Goal: Task Accomplishment & Management: Manage account settings

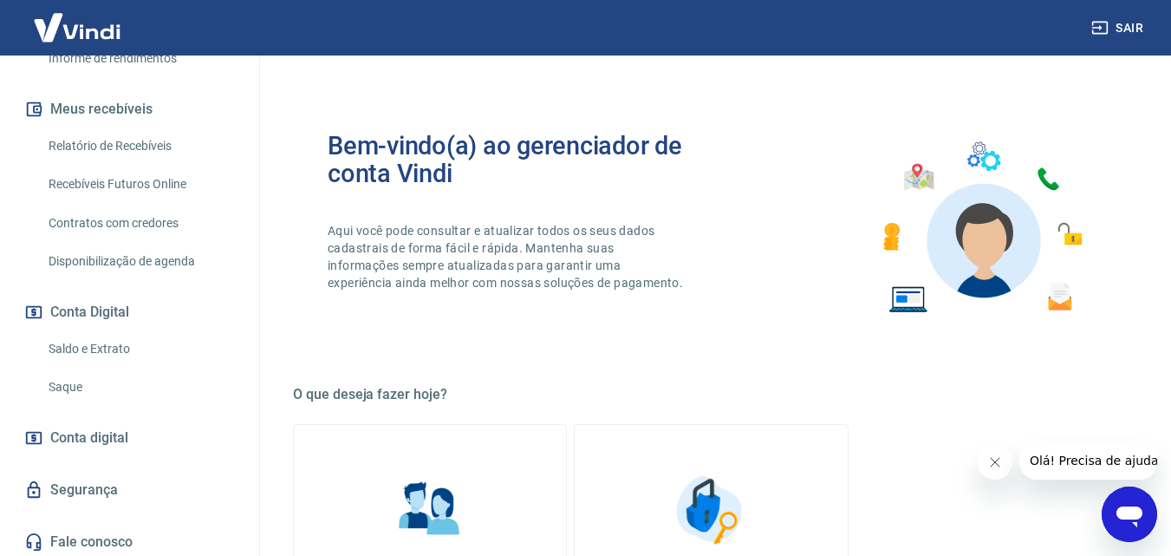
scroll to position [349, 0]
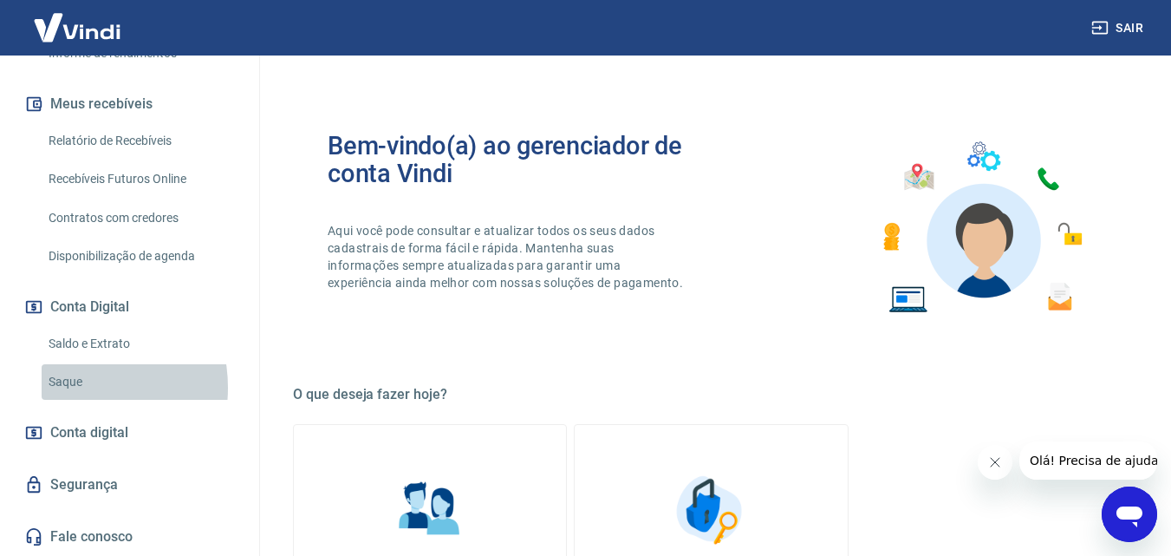
click at [68, 387] on link "Saque" at bounding box center [140, 382] width 197 height 36
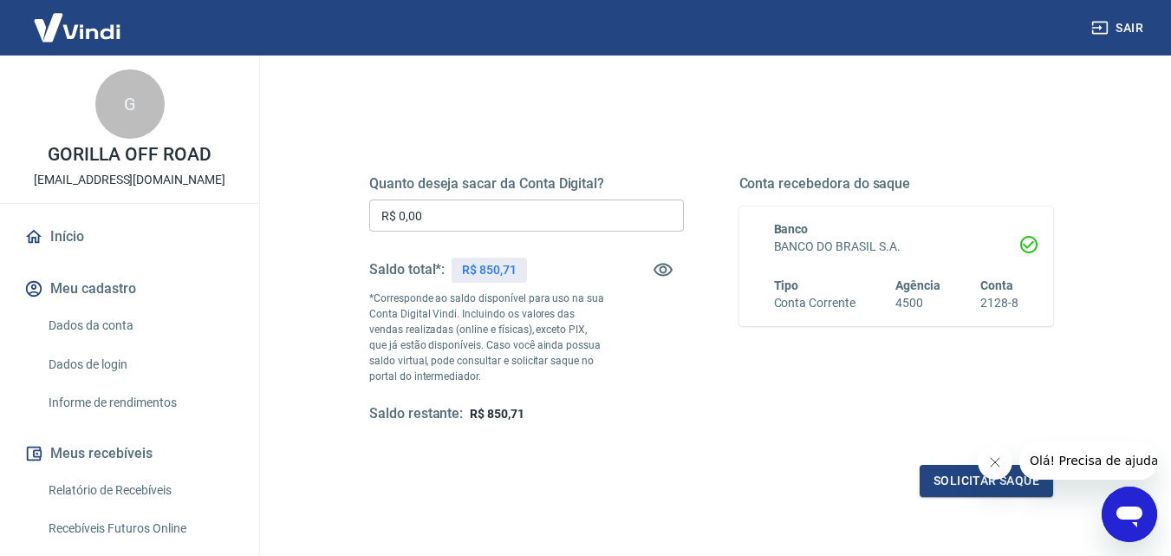
click at [62, 238] on link "Início" at bounding box center [130, 237] width 218 height 38
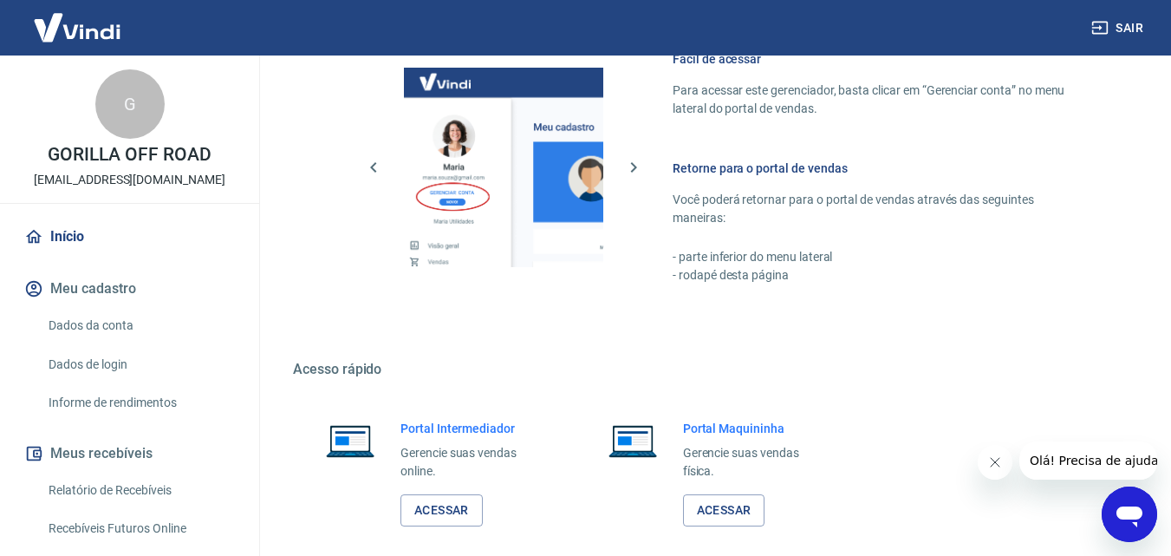
scroll to position [867, 0]
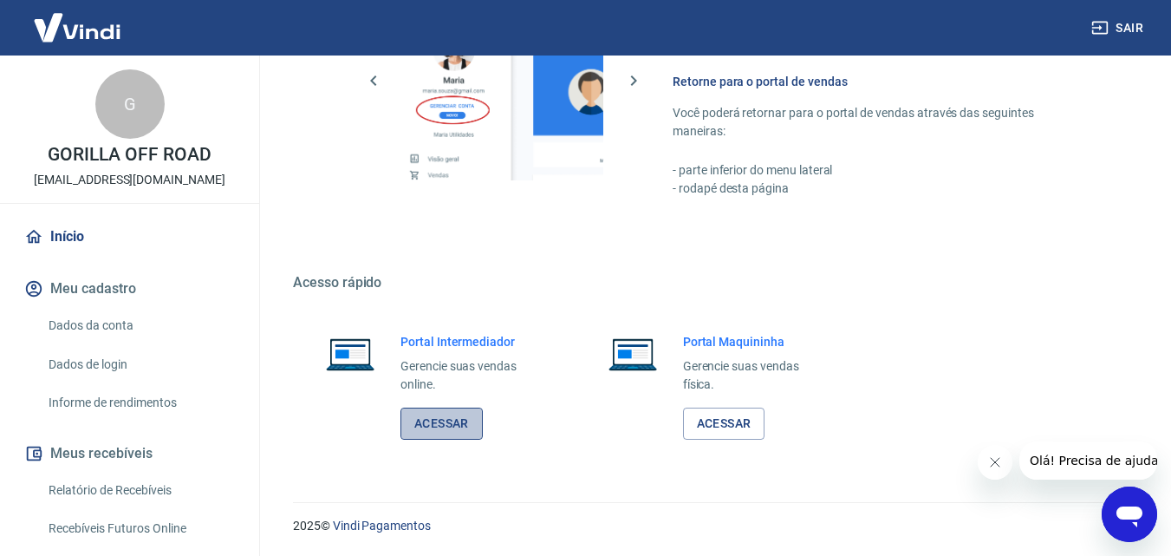
click at [452, 426] on link "Acessar" at bounding box center [441, 423] width 82 height 32
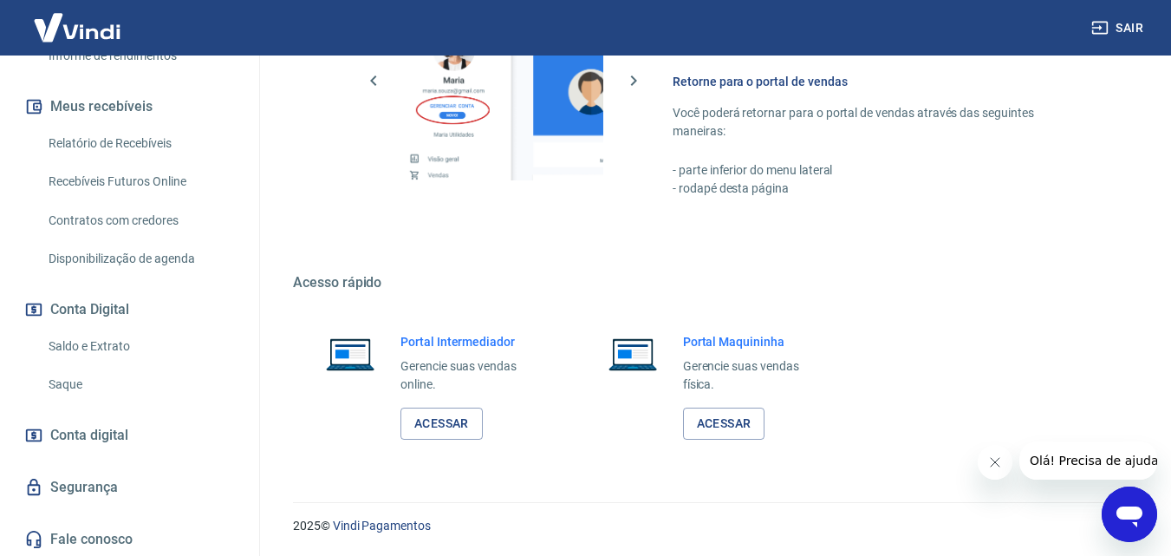
scroll to position [349, 0]
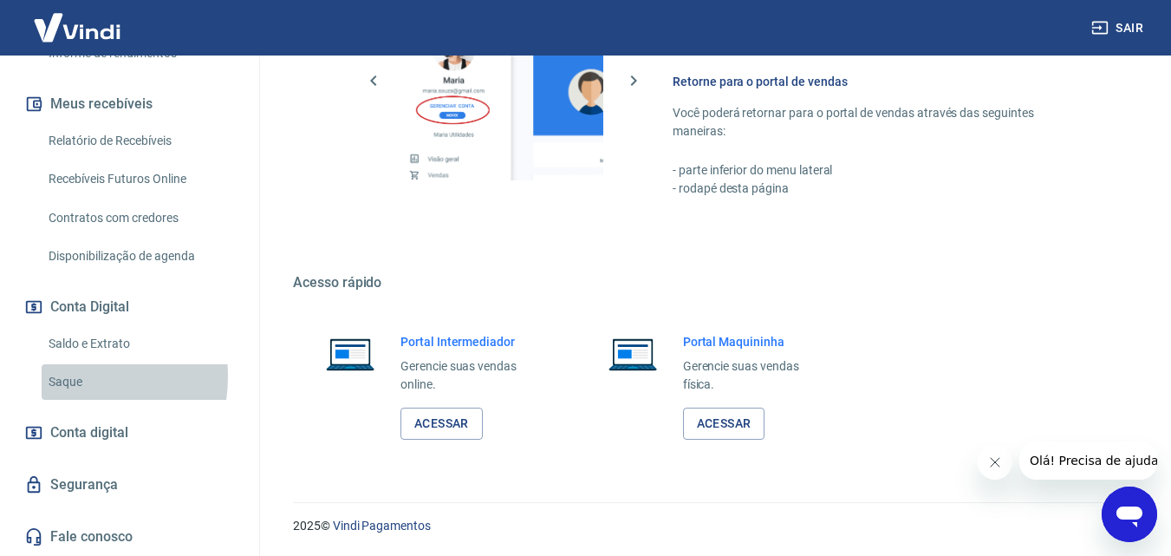
click at [57, 376] on link "Saque" at bounding box center [140, 382] width 197 height 36
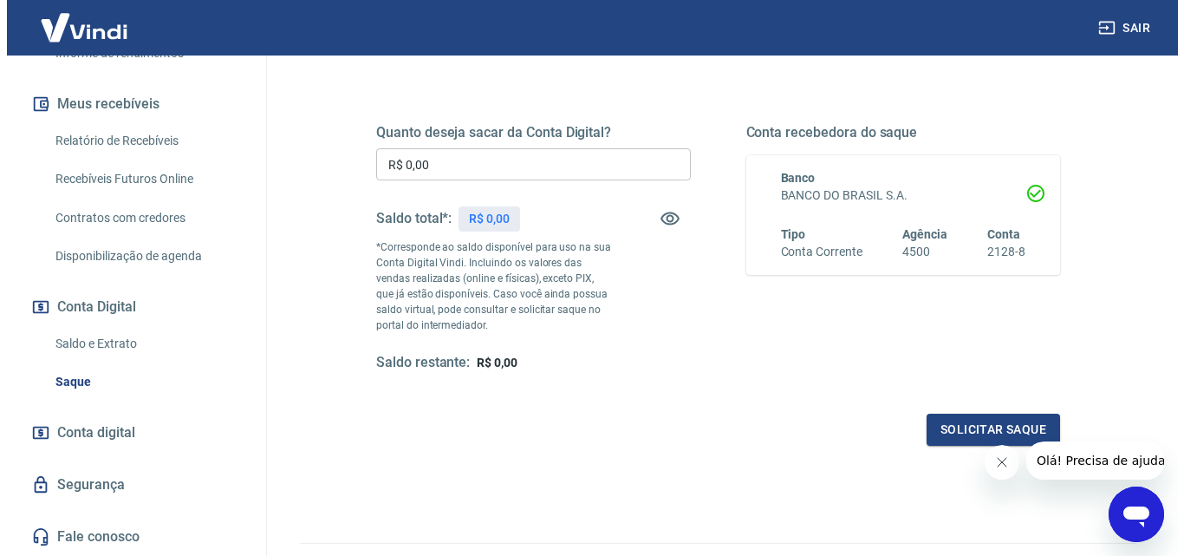
scroll to position [260, 0]
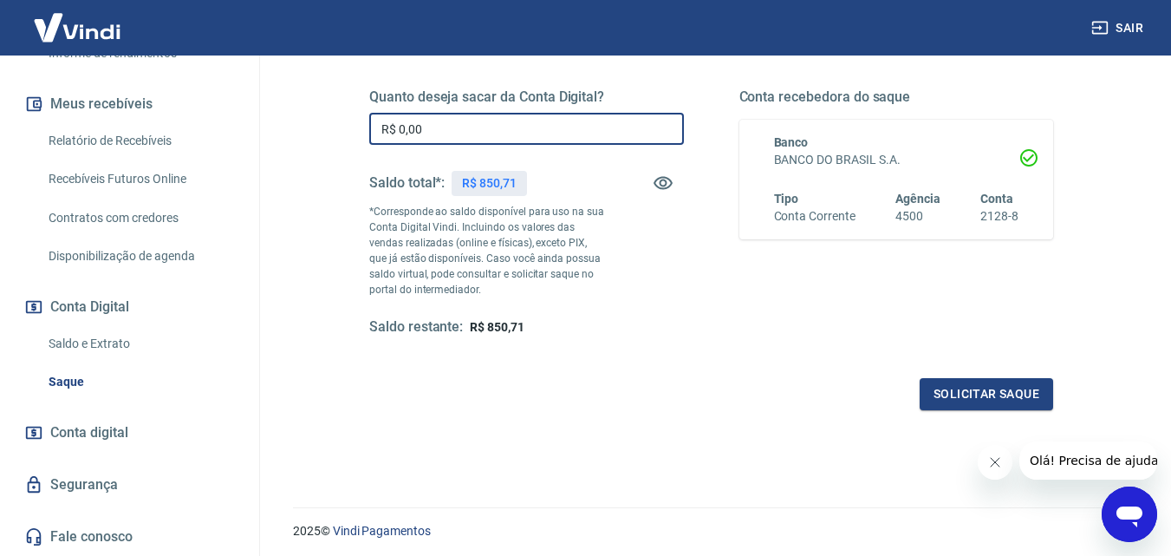
drag, startPoint x: 378, startPoint y: 129, endPoint x: 354, endPoint y: 133, distance: 24.6
click at [354, 131] on div "Quanto deseja sacar da Conta Digital? R$ 0,00 ​ Saldo total*: R$ 850,71 *Corres…" at bounding box center [710, 221] width 725 height 419
click at [423, 134] on input "R$ 0,00" at bounding box center [526, 129] width 315 height 32
type input "R$ 850,71"
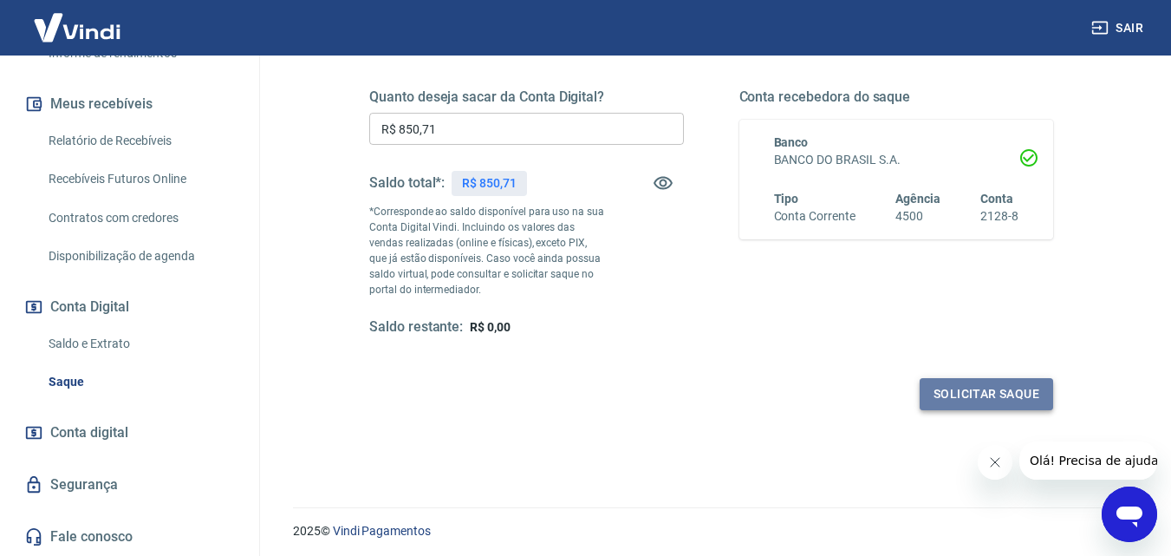
click at [975, 388] on button "Solicitar saque" at bounding box center [985, 394] width 133 height 32
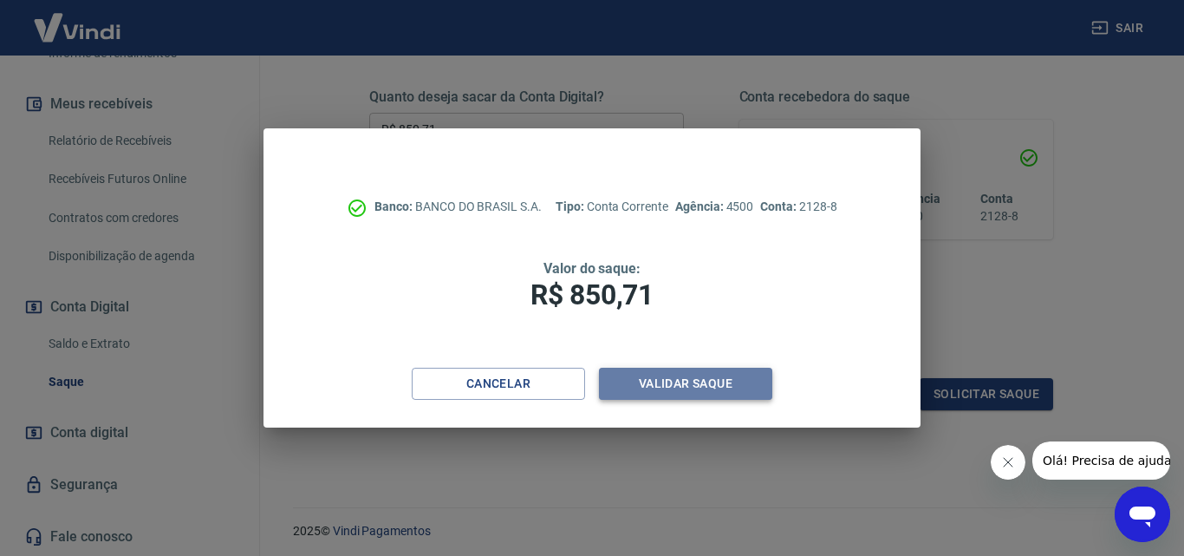
click at [656, 379] on button "Validar saque" at bounding box center [685, 383] width 173 height 32
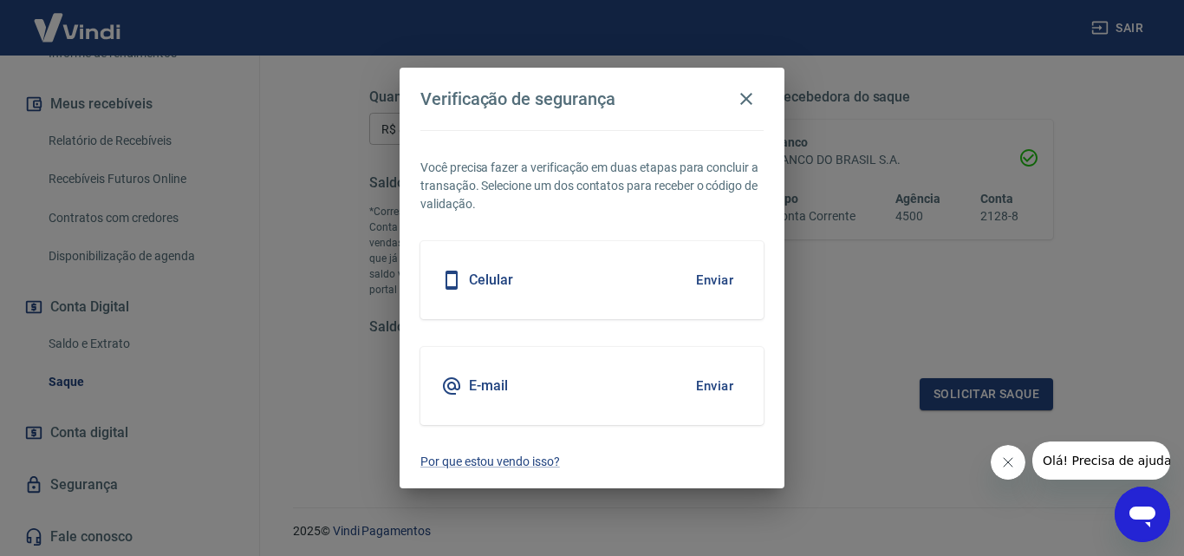
click at [707, 277] on button "Enviar" at bounding box center [714, 280] width 56 height 36
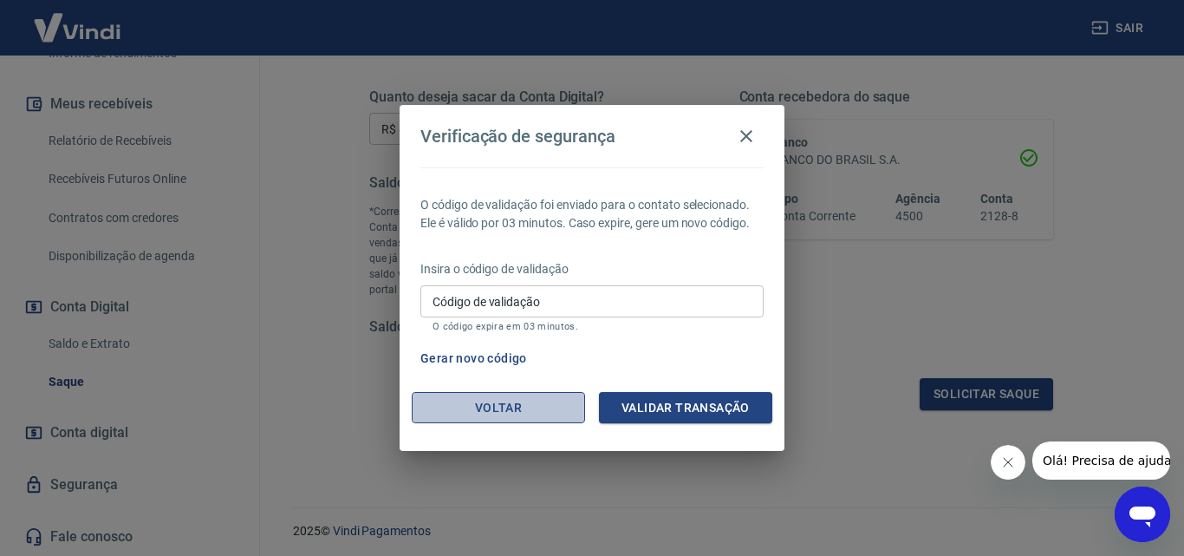
click at [510, 406] on button "Voltar" at bounding box center [498, 408] width 173 height 32
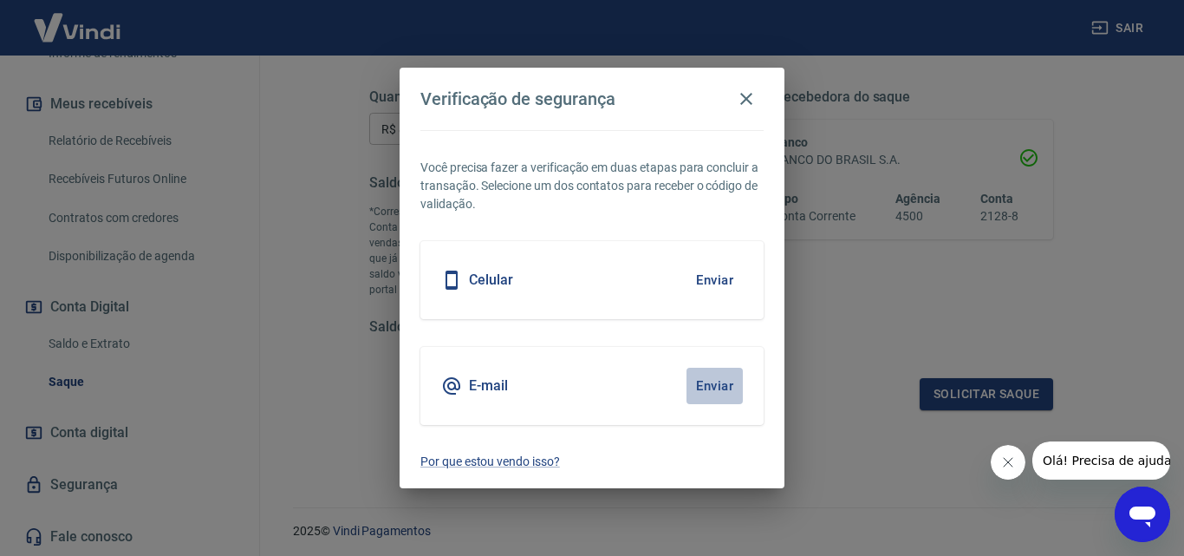
click at [710, 384] on button "Enviar" at bounding box center [714, 385] width 56 height 36
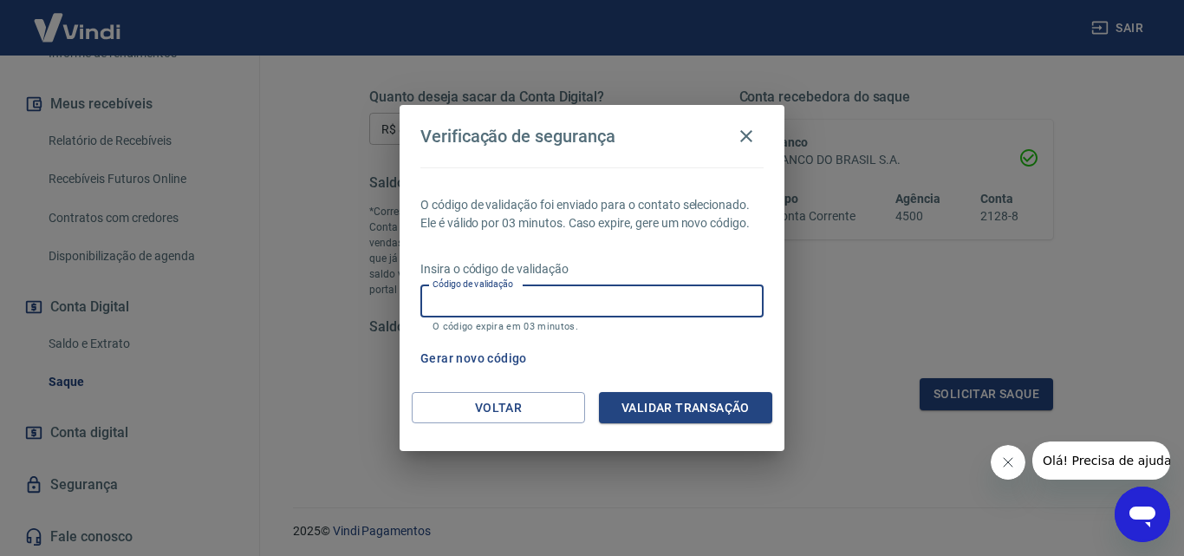
paste input "715174"
type input "715174"
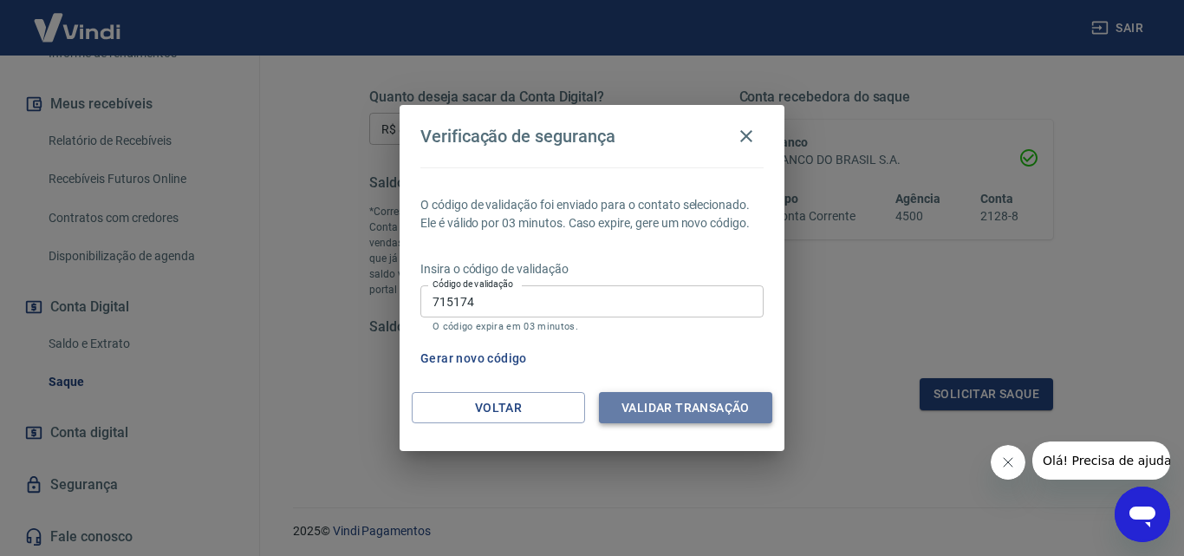
click at [711, 403] on button "Validar transação" at bounding box center [685, 408] width 173 height 32
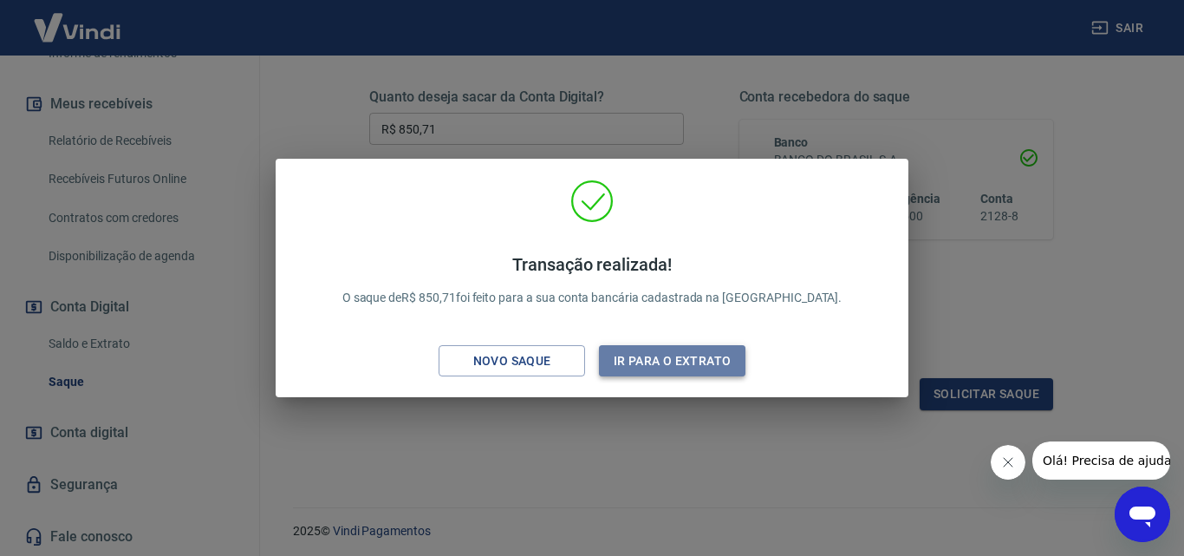
click at [679, 366] on button "Ir para o extrato" at bounding box center [672, 361] width 146 height 32
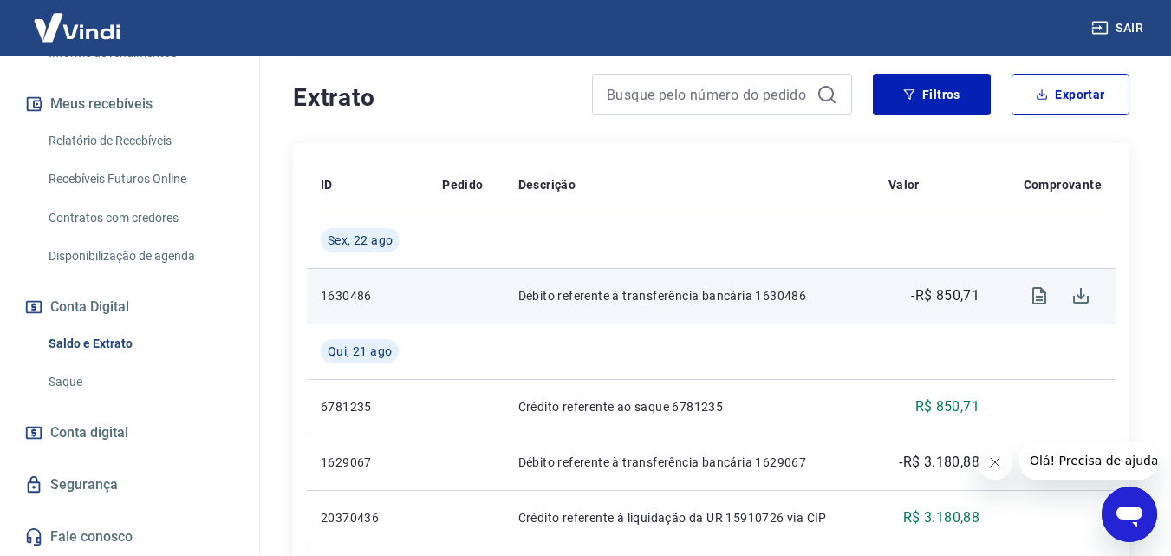
scroll to position [347, 0]
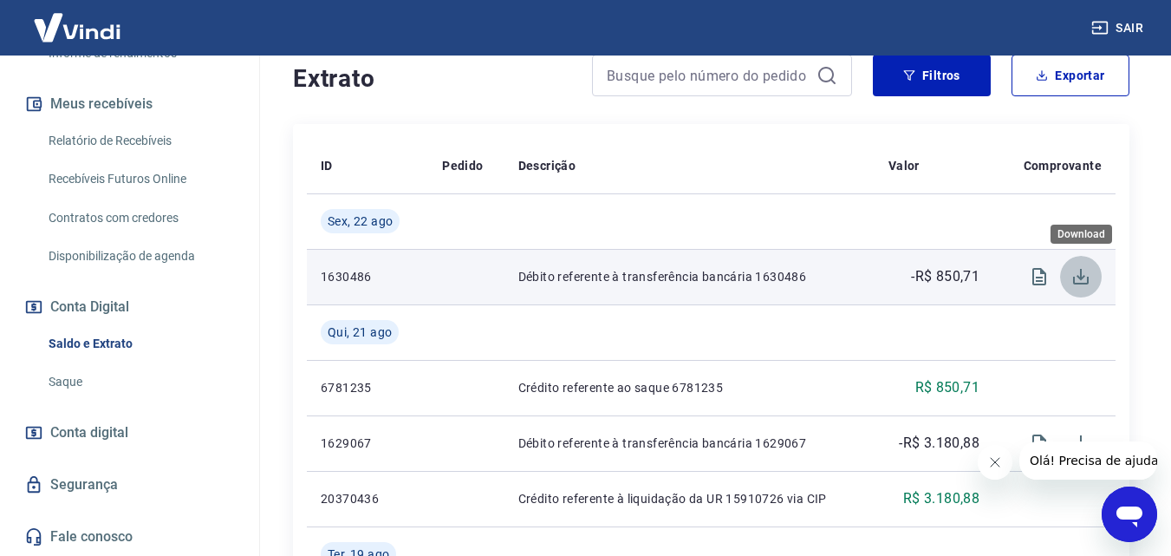
click at [1080, 274] on icon "Download" at bounding box center [1081, 277] width 16 height 16
